Goal: Contribute content: Add original content to the website for others to see

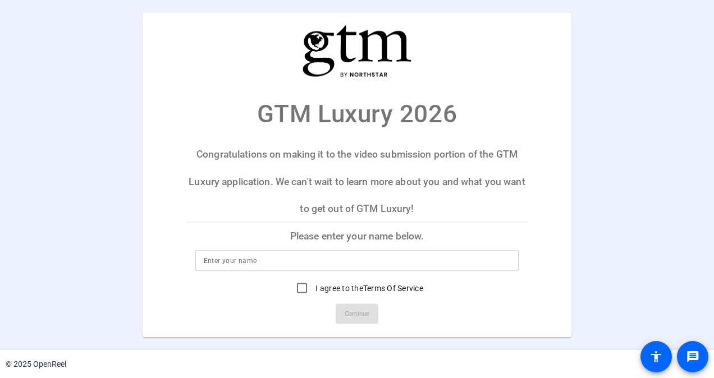
click at [260, 260] on input at bounding box center [357, 260] width 307 height 13
type input "[PERSON_NAME]"
click at [302, 292] on input "I agree to the Terms Of Service" at bounding box center [302, 288] width 22 height 22
checkbox input "true"
click at [358, 320] on span "Continue" at bounding box center [356, 313] width 25 height 17
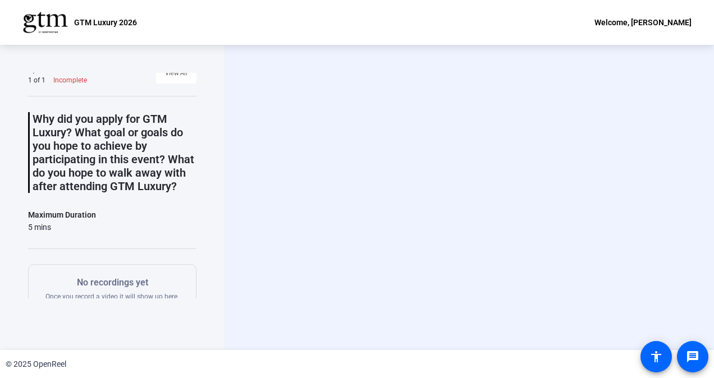
scroll to position [8, 0]
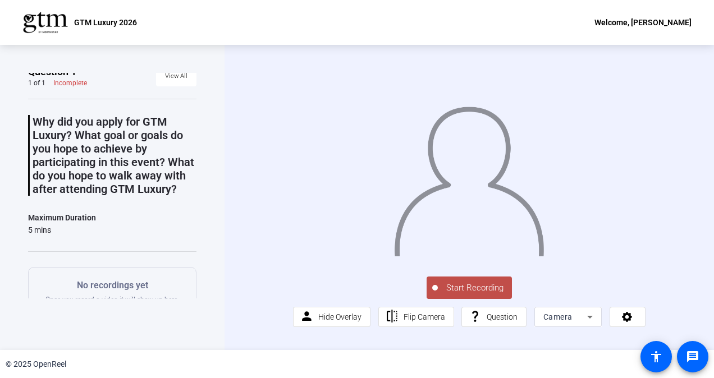
click at [448, 285] on span "Start Recording" at bounding box center [475, 288] width 74 height 13
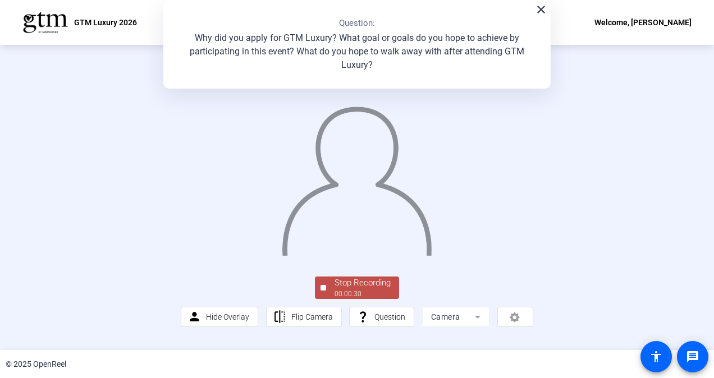
click at [540, 11] on mat-icon "close" at bounding box center [540, 9] width 13 height 13
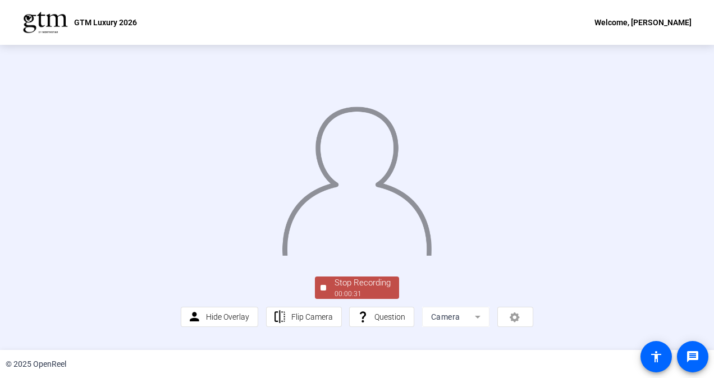
click at [375, 292] on div "00:00:31" at bounding box center [362, 294] width 56 height 10
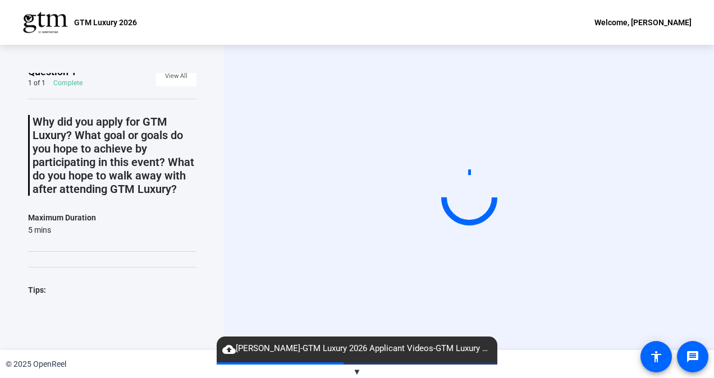
scroll to position [0, 0]
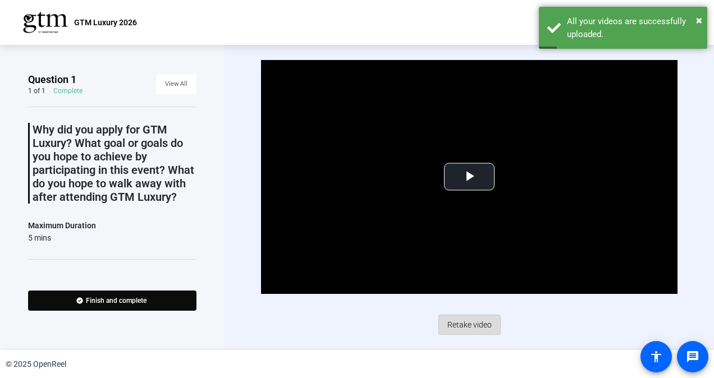
click at [463, 321] on span "Retake video" at bounding box center [469, 324] width 44 height 21
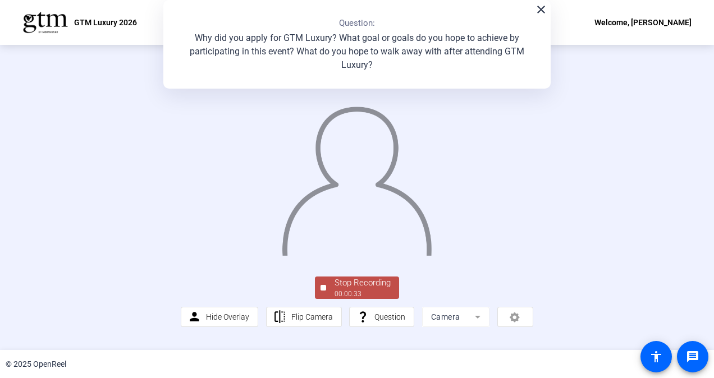
scroll to position [59, 0]
click at [351, 289] on div "Stop Recording" at bounding box center [362, 283] width 56 height 13
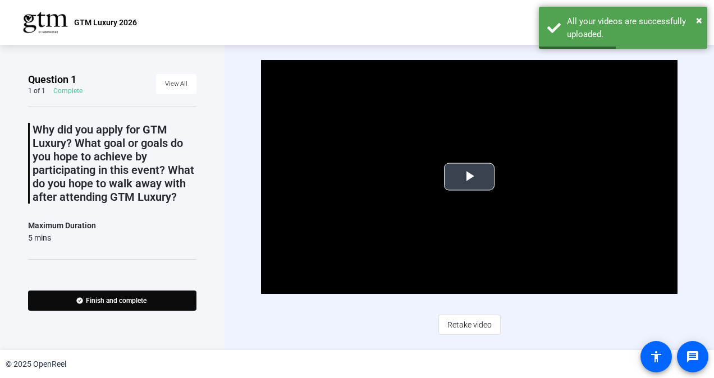
click at [469, 177] on span "Video Player" at bounding box center [469, 177] width 0 height 0
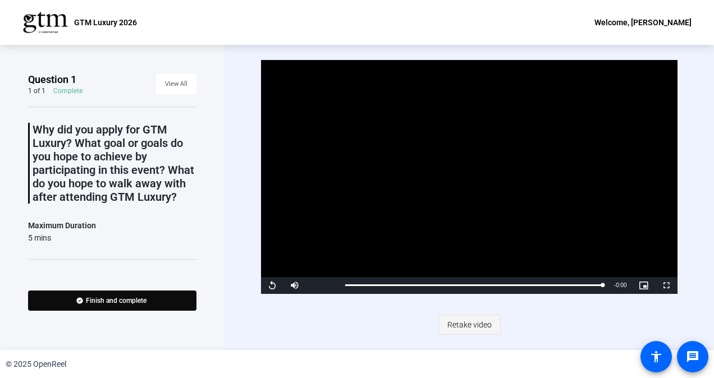
click at [478, 325] on span "Retake video" at bounding box center [469, 324] width 44 height 21
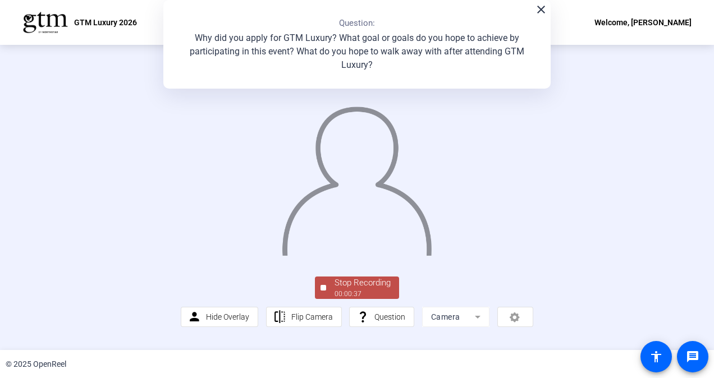
scroll to position [59, 0]
click at [352, 289] on div "Stop Recording" at bounding box center [362, 283] width 56 height 13
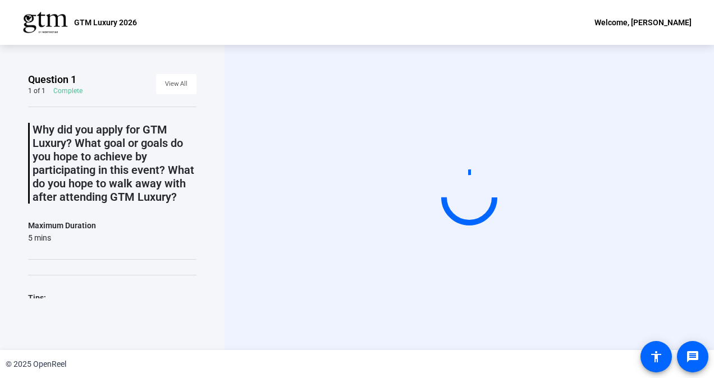
scroll to position [0, 0]
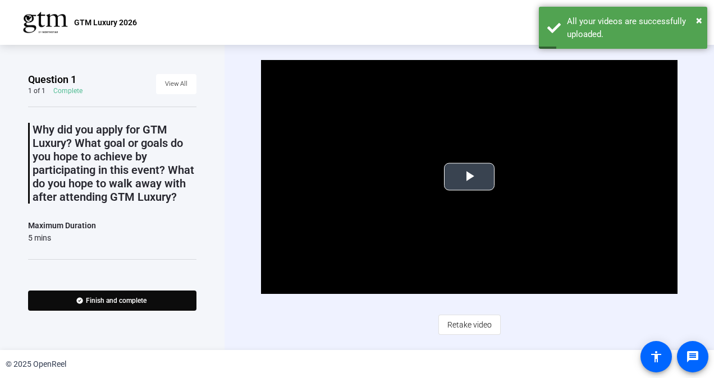
click at [469, 177] on span "Video Player" at bounding box center [469, 177] width 0 height 0
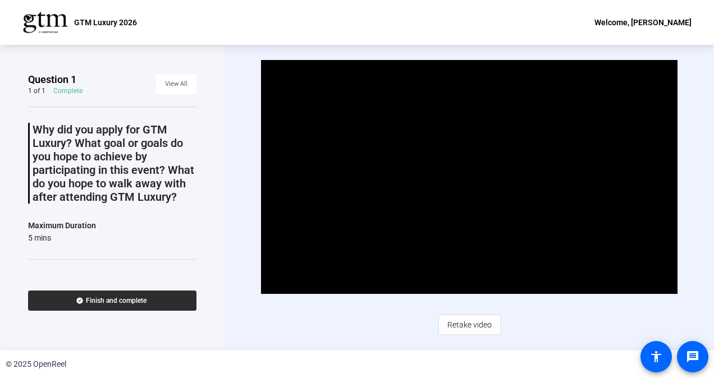
click at [132, 297] on span "Finish and complete" at bounding box center [116, 300] width 61 height 9
